Goal: Task Accomplishment & Management: Complete application form

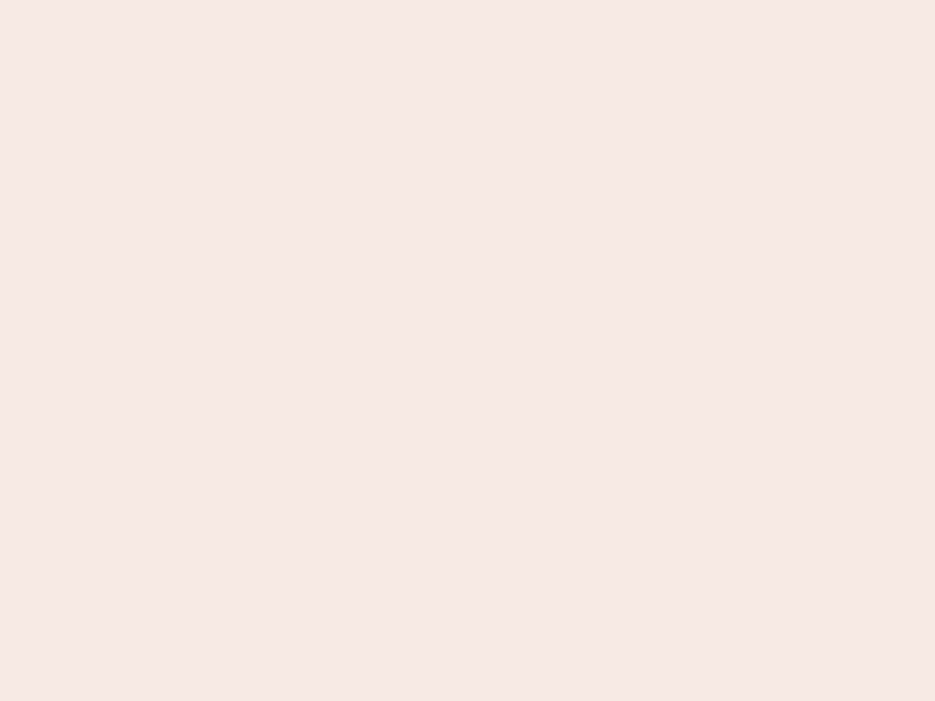
click at [467, 351] on nb-app "Almost there Thank you for registering for Newbook. Your account is under revie…" at bounding box center [467, 350] width 935 height 701
click at [467, 0] on nb-app "Almost there Thank you for registering for Newbook. Your account is under revie…" at bounding box center [467, 350] width 935 height 701
click at [500, 0] on nb-app "Almost there Thank you for registering for Newbook. Your account is under revie…" at bounding box center [467, 350] width 935 height 701
click at [467, 351] on nb-app "Almost there Thank you for registering for Newbook. Your account is under revie…" at bounding box center [467, 350] width 935 height 701
click at [467, 0] on nb-app "Almost there Thank you for registering for Newbook. Your account is under revie…" at bounding box center [467, 350] width 935 height 701
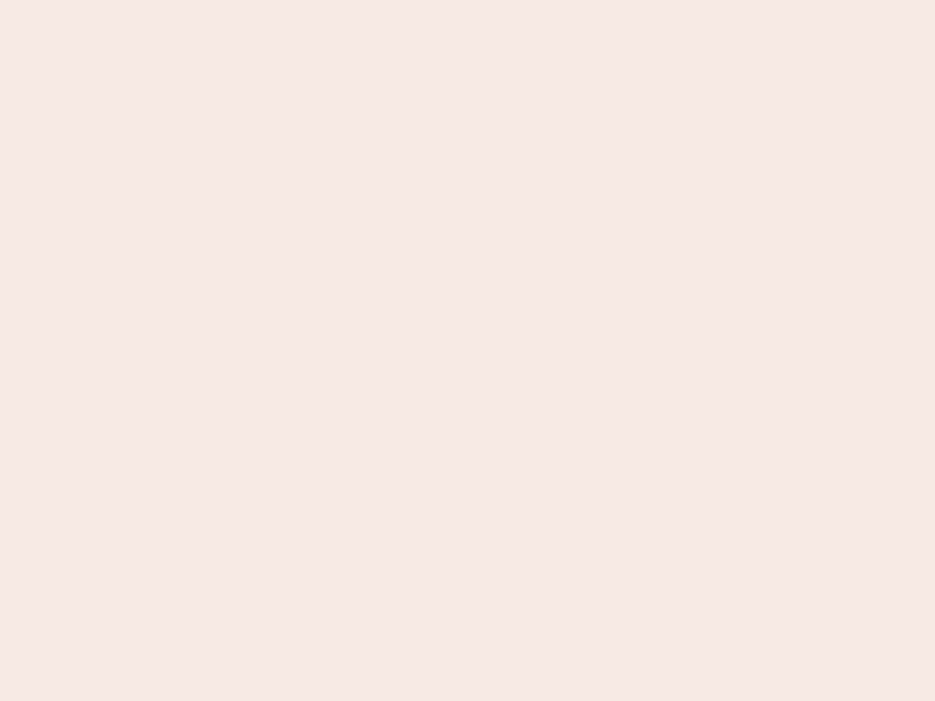
click at [326, 0] on nb-app "Almost there Thank you for registering for Newbook. Your account is under revie…" at bounding box center [467, 350] width 935 height 701
click at [467, 351] on nb-app "Almost there Thank you for registering for Newbook. Your account is under revie…" at bounding box center [467, 350] width 935 height 701
click at [467, 0] on nb-app "Almost there Thank you for registering for Newbook. Your account is under revie…" at bounding box center [467, 350] width 935 height 701
click at [326, 0] on nb-app "Almost there Thank you for registering for Newbook. Your account is under revie…" at bounding box center [467, 350] width 935 height 701
click at [467, 351] on nb-app "Almost there Thank you for registering for Newbook. Your account is under revie…" at bounding box center [467, 350] width 935 height 701
